Goal: Task Accomplishment & Management: Manage account settings

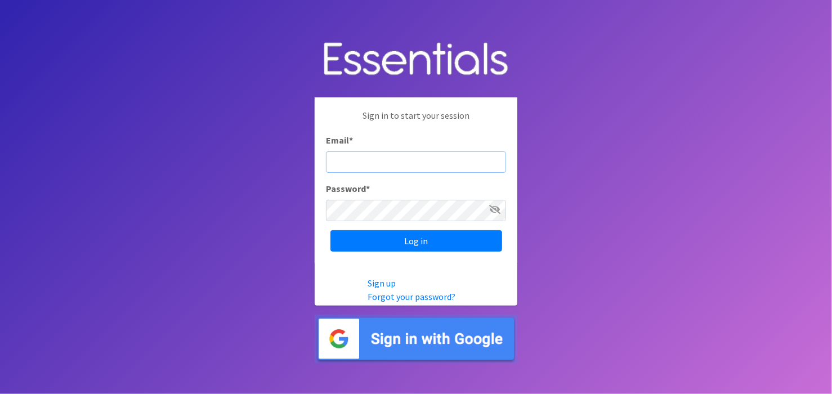
type input "jaholmseth@gmail.com"
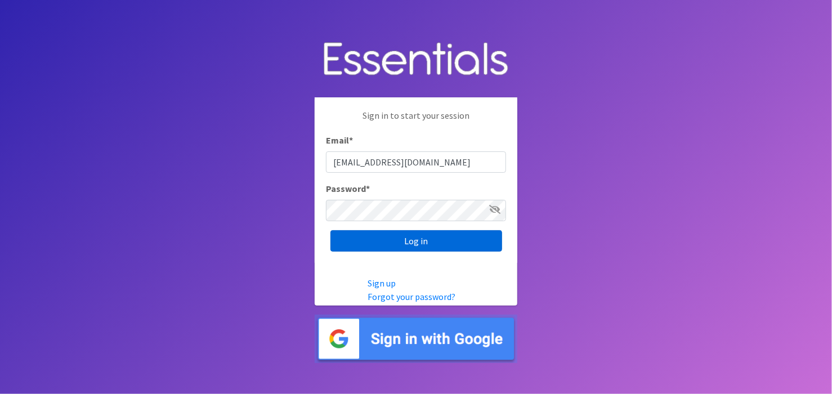
click at [397, 240] on input "Log in" at bounding box center [416, 240] width 172 height 21
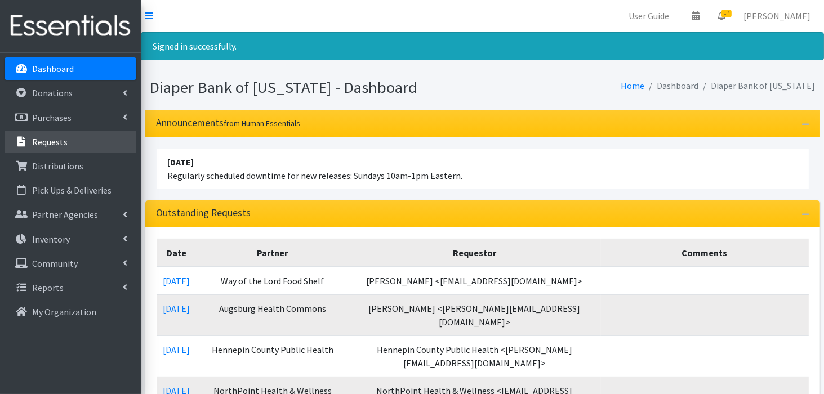
click at [74, 144] on link "Requests" at bounding box center [71, 142] width 132 height 23
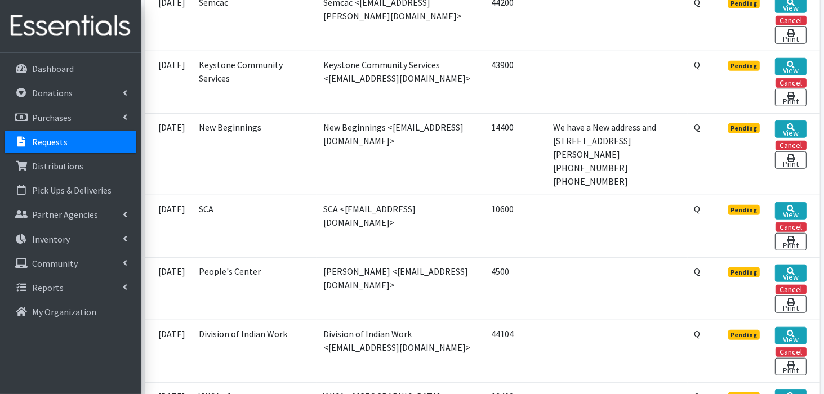
scroll to position [961, 0]
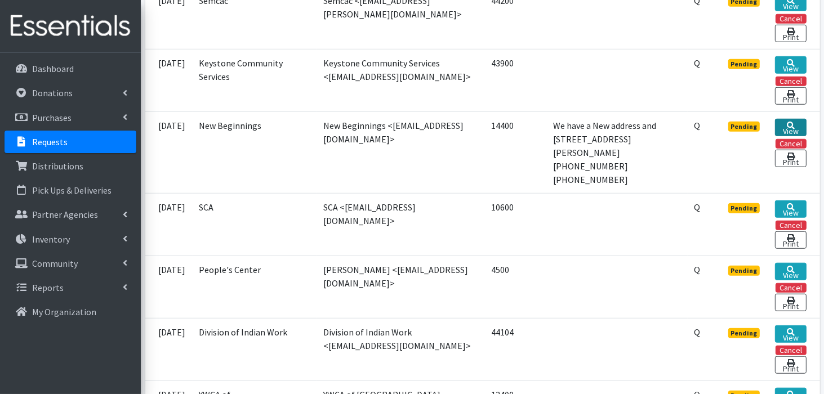
click at [787, 122] on icon at bounding box center [790, 126] width 8 height 8
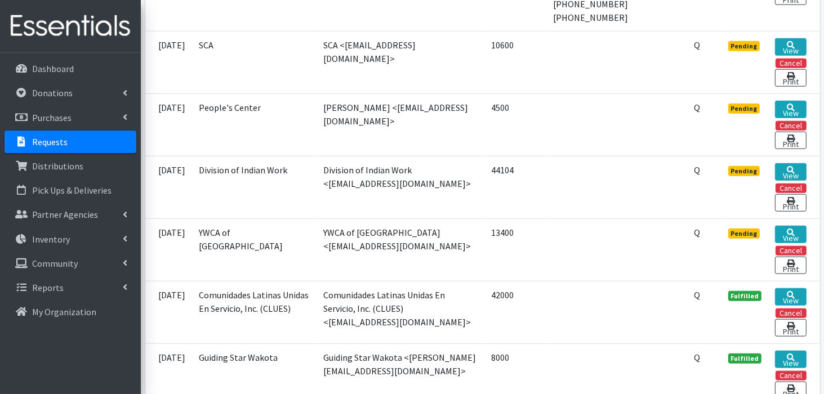
scroll to position [1126, 0]
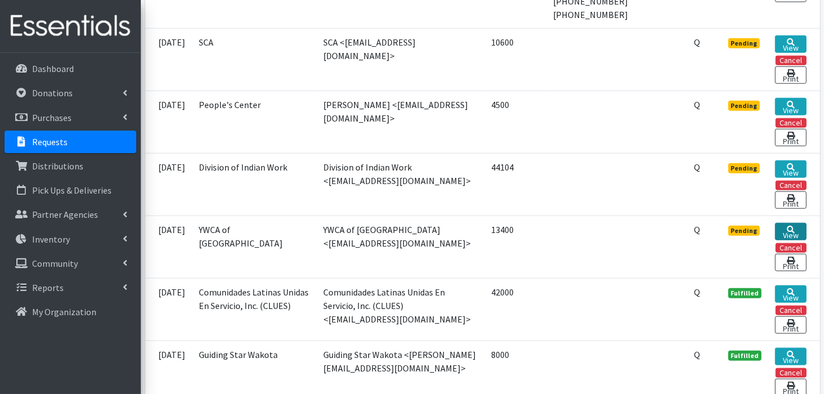
click at [790, 226] on icon at bounding box center [790, 230] width 8 height 8
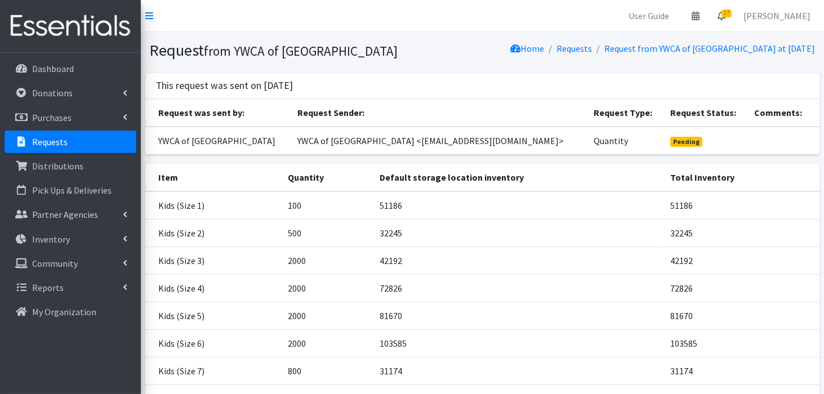
click at [734, 8] on link "17" at bounding box center [721, 16] width 26 height 23
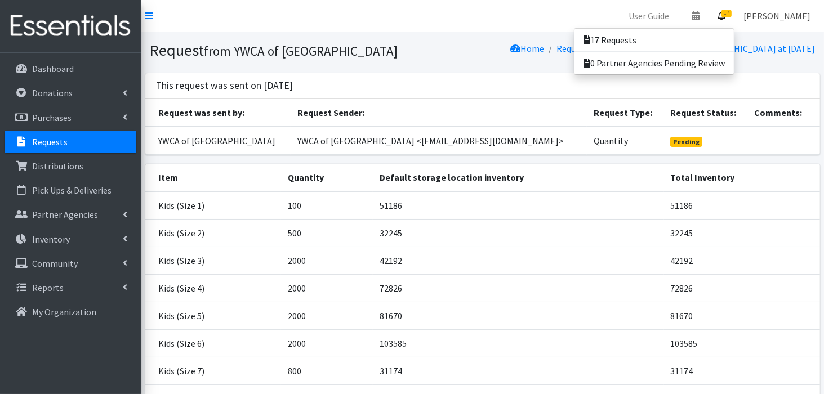
click at [766, 16] on link "[PERSON_NAME]" at bounding box center [776, 16] width 85 height 23
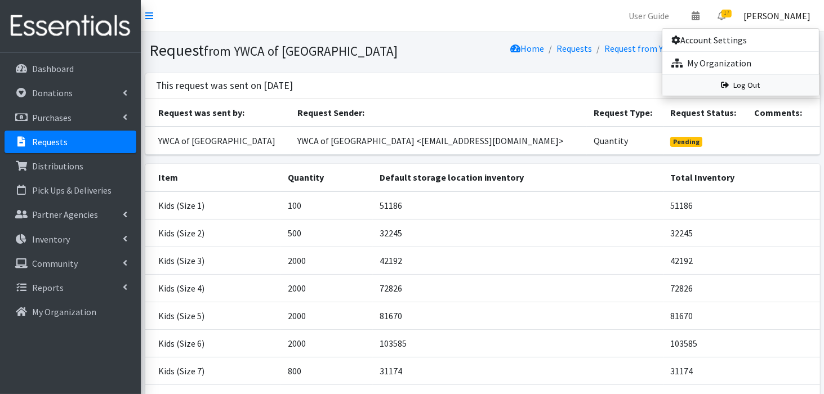
click at [724, 84] on icon at bounding box center [725, 85] width 8 height 8
